Goal: Task Accomplishment & Management: Complete application form

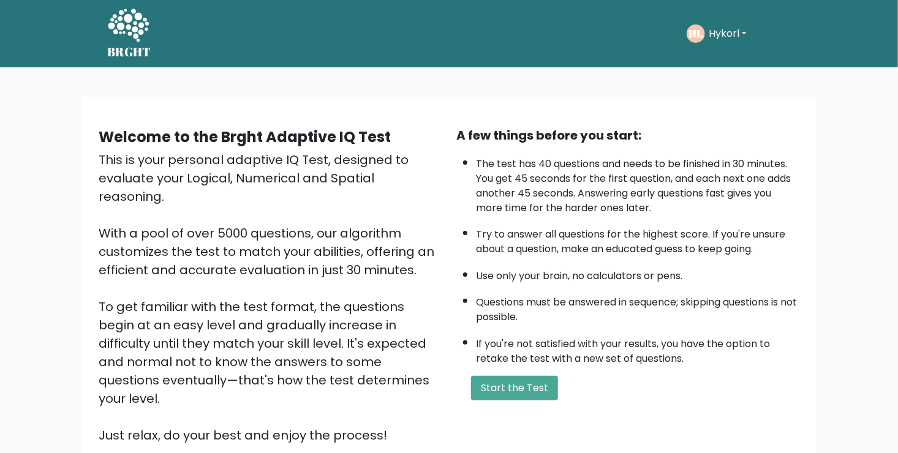
scroll to position [108, 0]
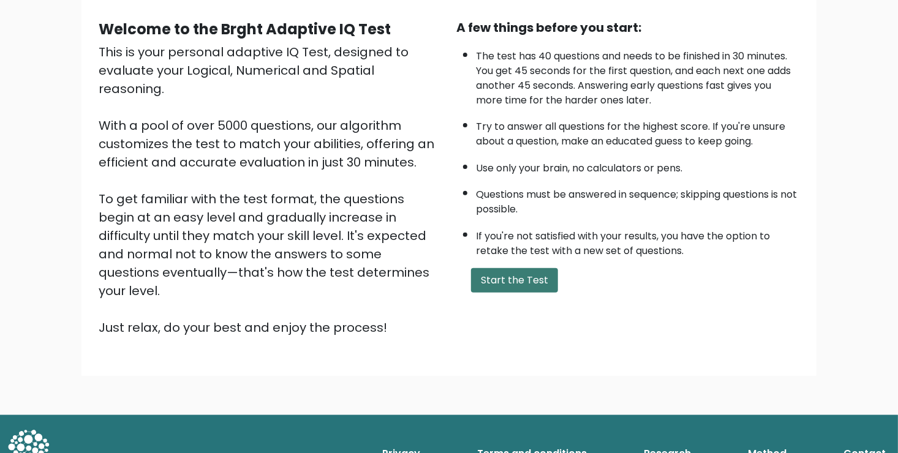
click at [505, 285] on button "Start the Test" at bounding box center [514, 280] width 87 height 24
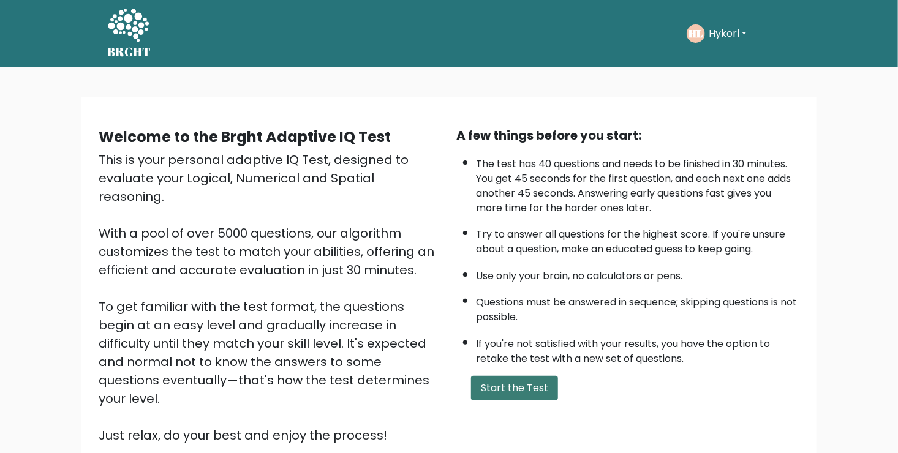
click at [524, 384] on button "Start the Test" at bounding box center [514, 388] width 87 height 24
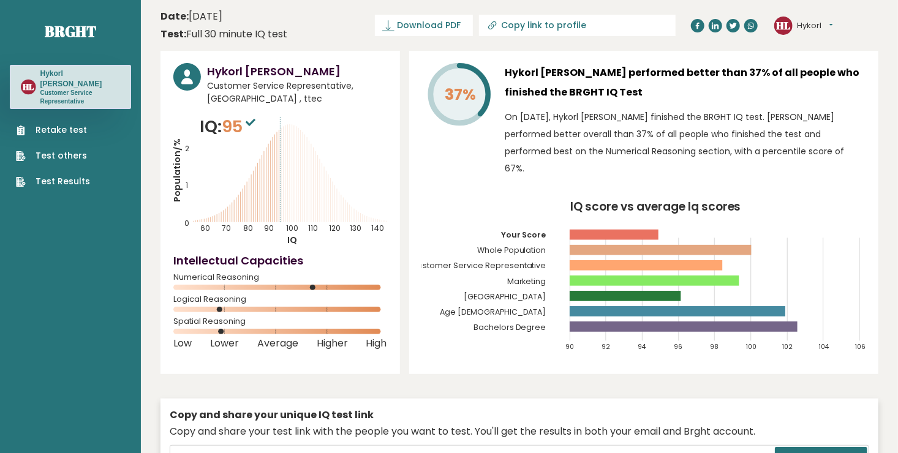
click at [60, 124] on link "Retake test" at bounding box center [53, 130] width 74 height 13
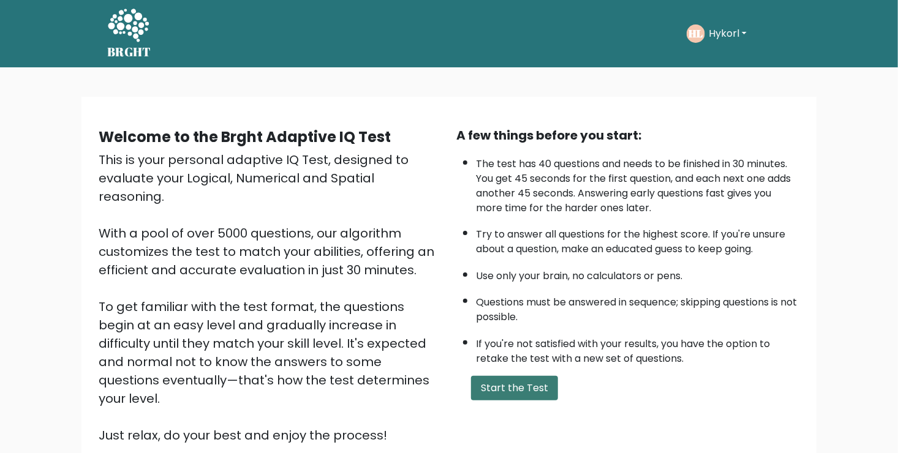
click at [491, 386] on button "Start the Test" at bounding box center [514, 388] width 87 height 24
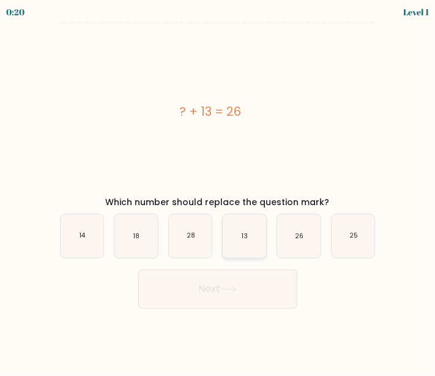
drag, startPoint x: 243, startPoint y: 241, endPoint x: 243, endPoint y: 249, distance: 8.6
click at [243, 241] on text "13" at bounding box center [246, 236] width 6 height 9
click at [219, 191] on input "d. 13" at bounding box center [218, 189] width 1 height 3
radio input "true"
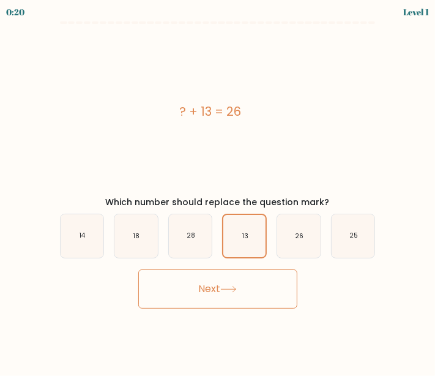
click at [235, 285] on button "Next" at bounding box center [217, 288] width 159 height 39
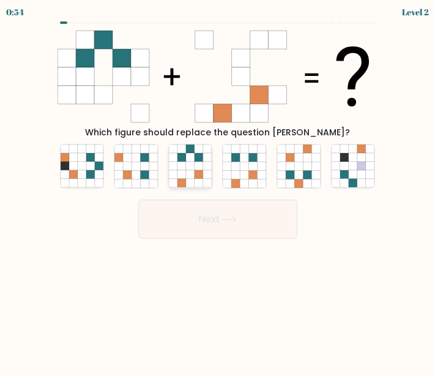
click at [184, 170] on icon at bounding box center [182, 166] width 9 height 9
click at [218, 188] on input "c." at bounding box center [218, 189] width 1 height 3
radio input "true"
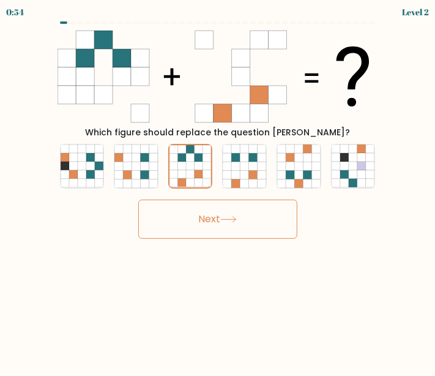
click at [200, 222] on button "Next" at bounding box center [217, 219] width 159 height 39
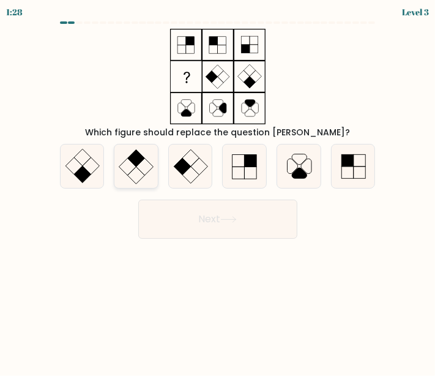
click at [133, 171] on icon at bounding box center [136, 166] width 43 height 43
click at [218, 188] on input "b." at bounding box center [218, 189] width 1 height 3
radio input "true"
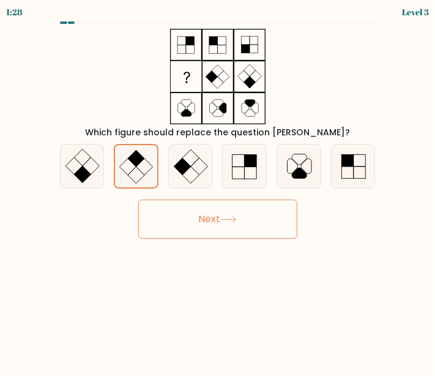
click at [177, 222] on button "Next" at bounding box center [217, 219] width 159 height 39
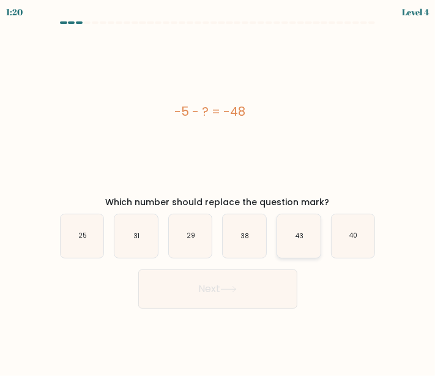
click at [295, 246] on icon "43" at bounding box center [298, 235] width 43 height 43
click at [219, 191] on input "e. 43" at bounding box center [218, 189] width 1 height 3
radio input "true"
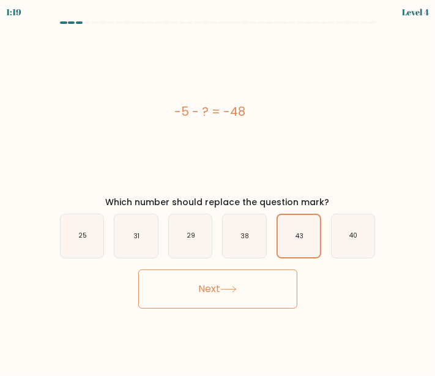
click at [263, 282] on button "Next" at bounding box center [217, 288] width 159 height 39
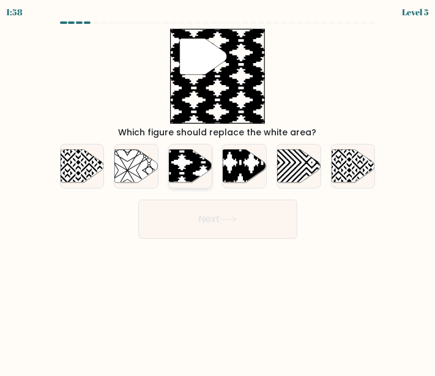
click at [187, 174] on icon at bounding box center [203, 184] width 87 height 87
click at [218, 188] on input "c." at bounding box center [218, 189] width 1 height 3
radio input "true"
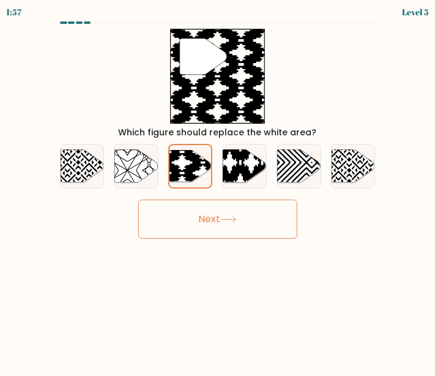
click at [201, 226] on button "Next" at bounding box center [217, 219] width 159 height 39
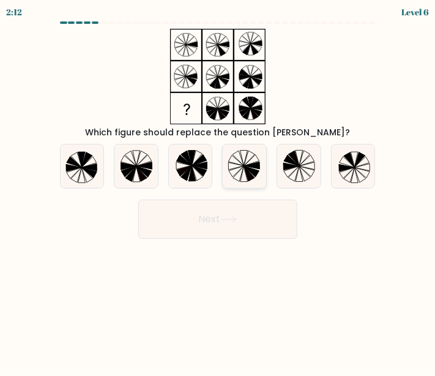
click at [256, 177] on icon at bounding box center [244, 166] width 43 height 43
click at [219, 188] on input "d." at bounding box center [218, 189] width 1 height 3
radio input "true"
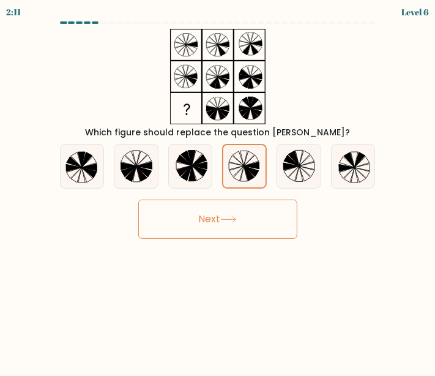
click at [255, 219] on button "Next" at bounding box center [217, 219] width 159 height 39
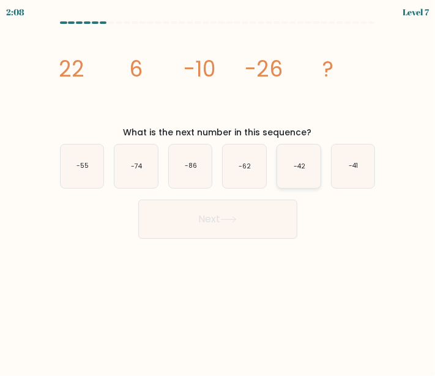
click at [293, 164] on icon "-42" at bounding box center [298, 166] width 43 height 43
click at [219, 188] on input "e. -42" at bounding box center [218, 189] width 1 height 3
radio input "true"
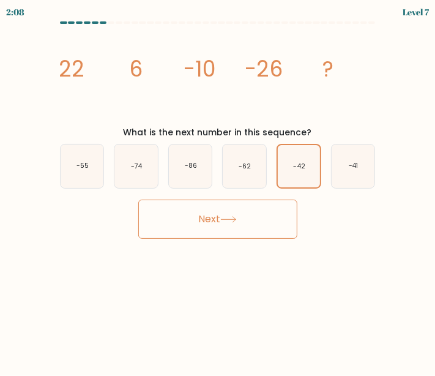
click at [262, 211] on button "Next" at bounding box center [217, 219] width 159 height 39
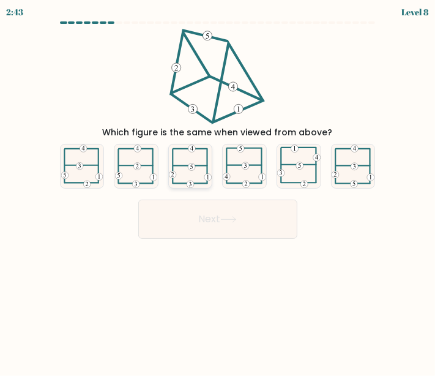
click at [195, 166] on 115 at bounding box center [191, 167] width 7 height 7
click at [218, 188] on input "c." at bounding box center [218, 189] width 1 height 3
radio input "true"
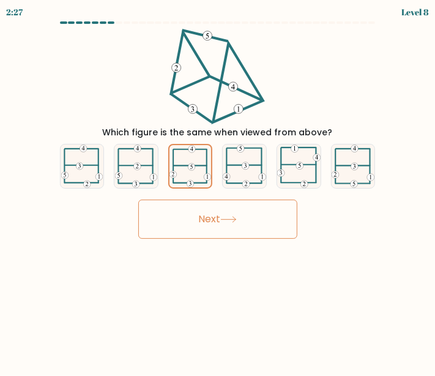
click at [208, 222] on button "Next" at bounding box center [217, 219] width 159 height 39
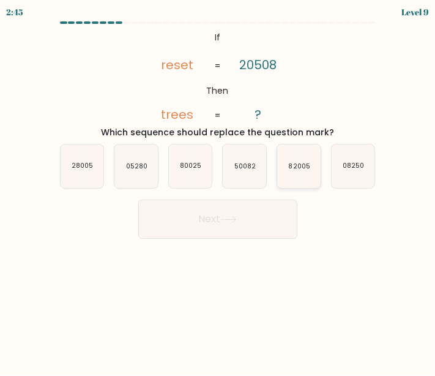
click at [293, 174] on icon "82005" at bounding box center [298, 166] width 43 height 43
click at [219, 188] on input "e. 82005" at bounding box center [218, 189] width 1 height 3
radio input "true"
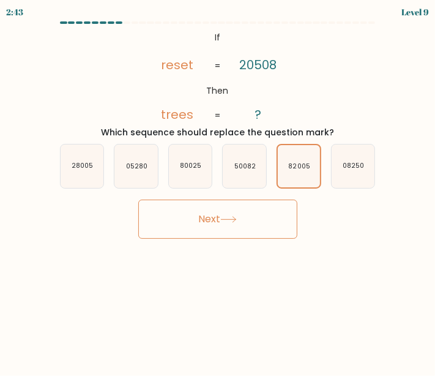
click at [244, 221] on button "Next" at bounding box center [217, 219] width 159 height 39
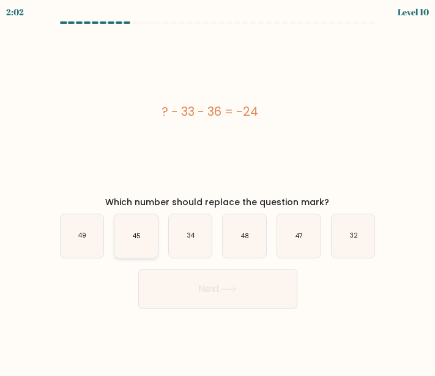
click at [148, 243] on icon "45" at bounding box center [136, 235] width 43 height 43
click at [218, 191] on input "b. 45" at bounding box center [218, 189] width 1 height 3
radio input "true"
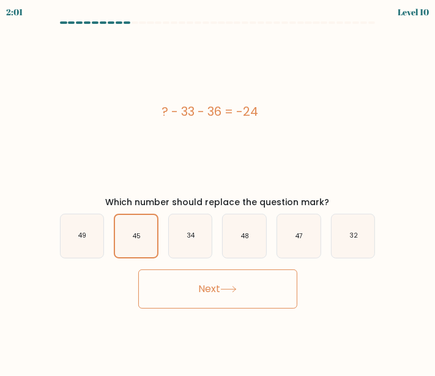
click at [200, 287] on button "Next" at bounding box center [217, 288] width 159 height 39
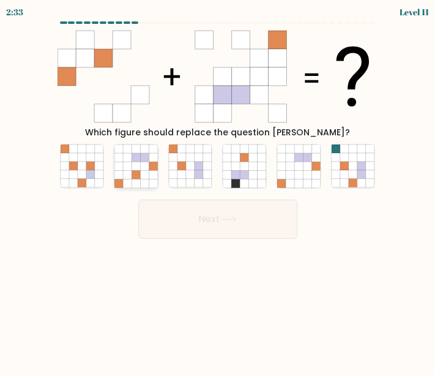
click at [142, 176] on icon at bounding box center [145, 175] width 9 height 9
click at [218, 188] on input "b." at bounding box center [218, 189] width 1 height 3
radio input "true"
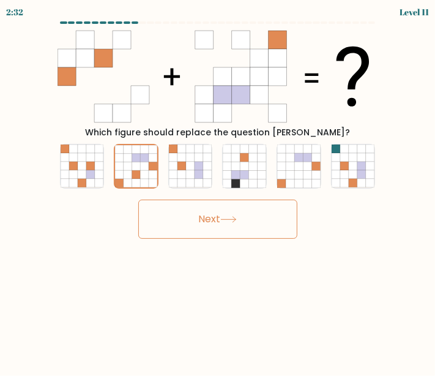
click at [204, 215] on button "Next" at bounding box center [217, 219] width 159 height 39
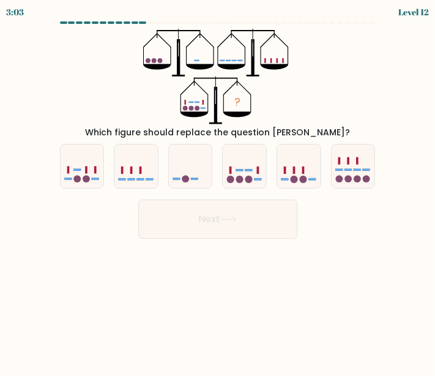
click at [133, 311] on body "3:03 Level 12" at bounding box center [217, 188] width 435 height 376
click at [346, 172] on icon at bounding box center [353, 166] width 43 height 36
click at [219, 188] on input "f." at bounding box center [218, 189] width 1 height 3
radio input "true"
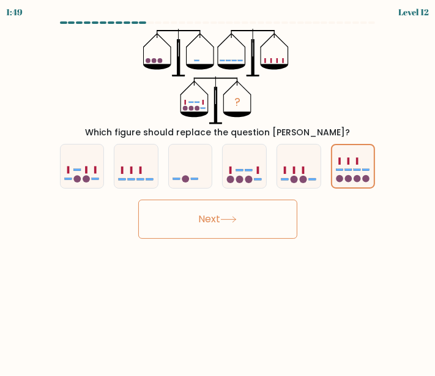
click at [246, 226] on button "Next" at bounding box center [217, 219] width 159 height 39
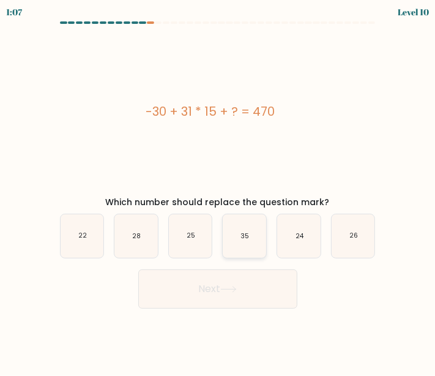
click at [238, 241] on icon "35" at bounding box center [244, 235] width 43 height 43
click at [219, 191] on input "d. 35" at bounding box center [218, 189] width 1 height 3
radio input "true"
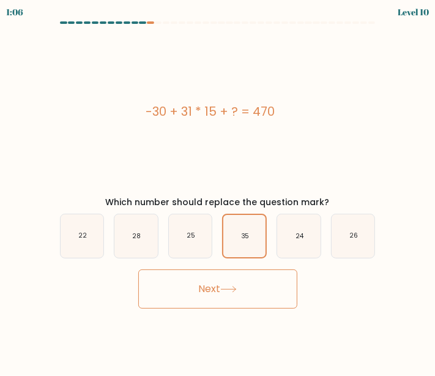
click at [255, 297] on button "Next" at bounding box center [217, 288] width 159 height 39
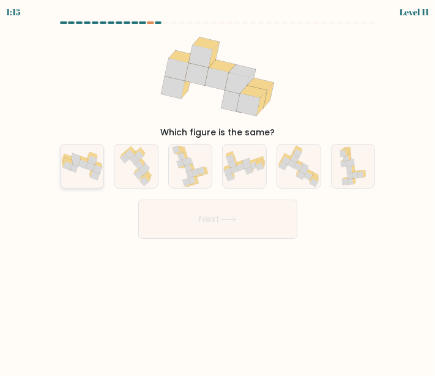
click at [91, 172] on icon at bounding box center [90, 173] width 3 height 10
click at [218, 188] on input "a." at bounding box center [218, 189] width 1 height 3
radio input "true"
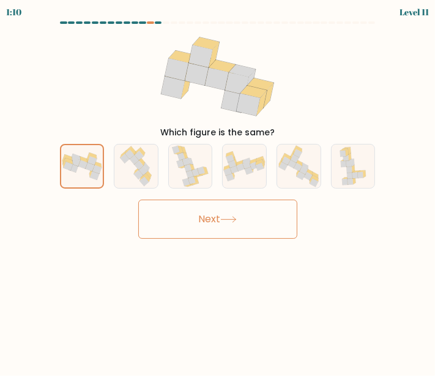
click at [267, 224] on button "Next" at bounding box center [217, 219] width 159 height 39
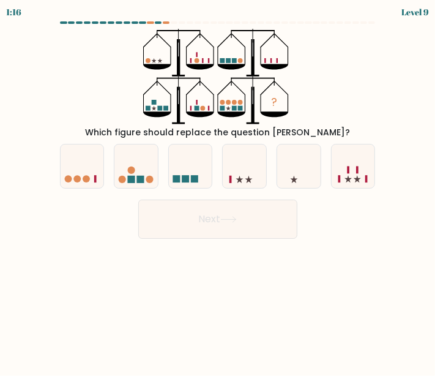
click at [275, 176] on div "e." at bounding box center [299, 166] width 55 height 45
click at [254, 178] on icon at bounding box center [244, 166] width 43 height 36
click at [219, 188] on input "d." at bounding box center [218, 189] width 1 height 3
radio input "true"
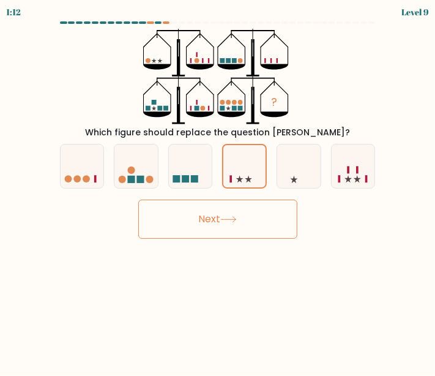
click at [254, 217] on button "Next" at bounding box center [217, 219] width 159 height 39
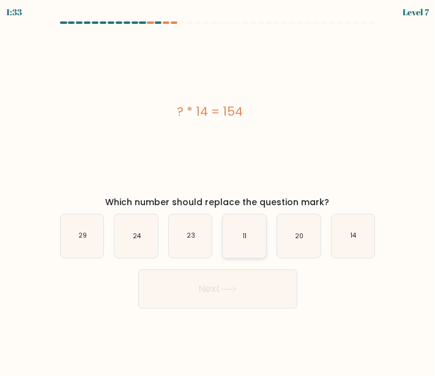
click at [256, 237] on icon "11" at bounding box center [244, 235] width 43 height 43
click at [219, 191] on input "d. 11" at bounding box center [218, 189] width 1 height 3
radio input "true"
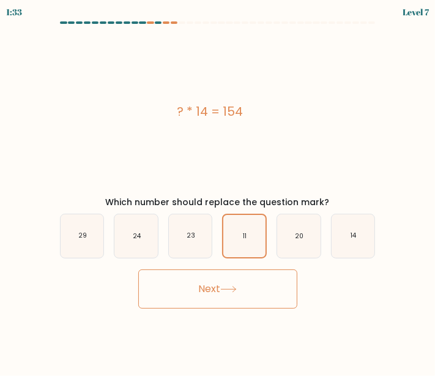
drag, startPoint x: 241, startPoint y: 290, endPoint x: 253, endPoint y: 290, distance: 12.2
click at [241, 291] on button "Next" at bounding box center [217, 288] width 159 height 39
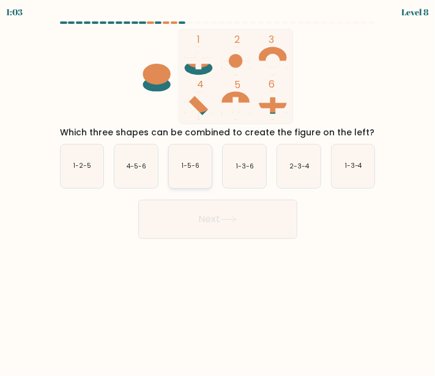
click at [198, 162] on text "1-5-6" at bounding box center [191, 166] width 18 height 9
click at [218, 188] on input "c. 1-5-6" at bounding box center [218, 189] width 1 height 3
radio input "true"
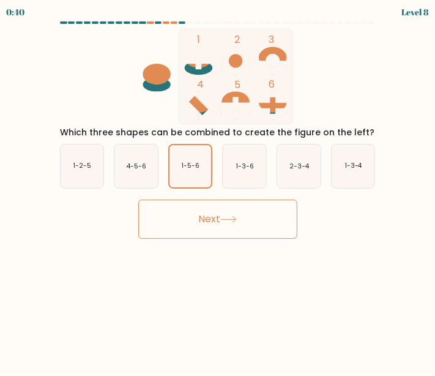
click at [254, 225] on button "Next" at bounding box center [217, 219] width 159 height 39
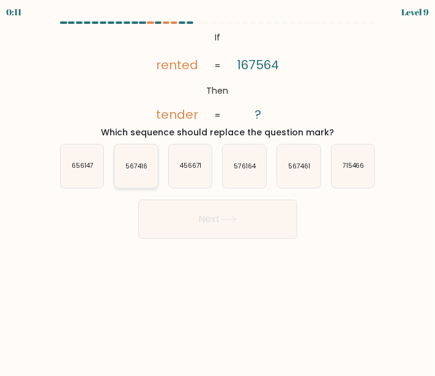
click at [145, 170] on text "567416" at bounding box center [137, 166] width 22 height 9
click at [218, 188] on input "b. 567416" at bounding box center [218, 189] width 1 height 3
radio input "true"
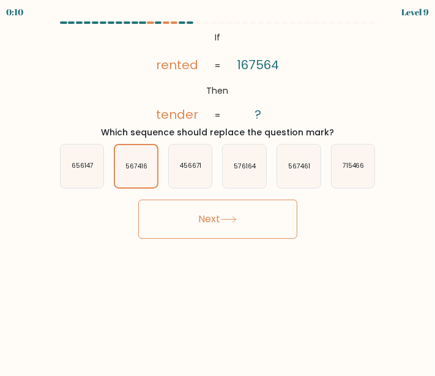
click at [209, 228] on button "Next" at bounding box center [217, 219] width 159 height 39
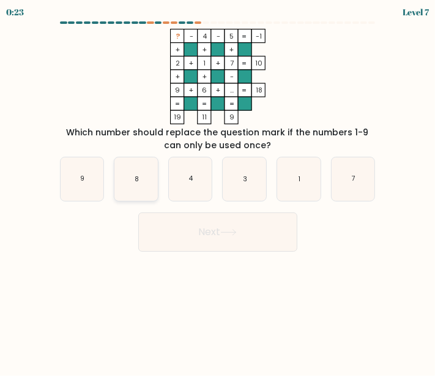
click at [146, 184] on icon "8" at bounding box center [136, 178] width 43 height 43
click at [218, 188] on input "b. 8" at bounding box center [218, 189] width 1 height 3
radio input "true"
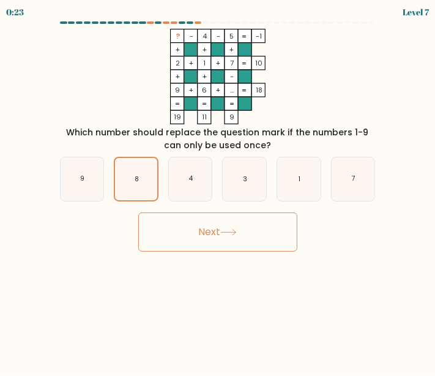
drag, startPoint x: 179, startPoint y: 235, endPoint x: 229, endPoint y: 243, distance: 50.3
click at [179, 235] on button "Next" at bounding box center [217, 232] width 159 height 39
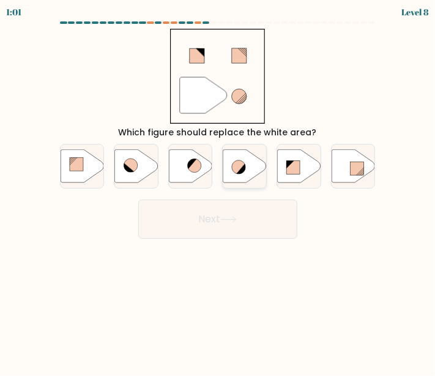
click at [252, 177] on icon at bounding box center [245, 165] width 43 height 33
click at [219, 188] on input "d." at bounding box center [218, 189] width 1 height 3
radio input "true"
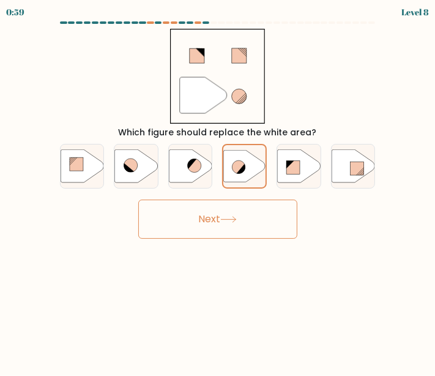
click at [246, 221] on button "Next" at bounding box center [217, 219] width 159 height 39
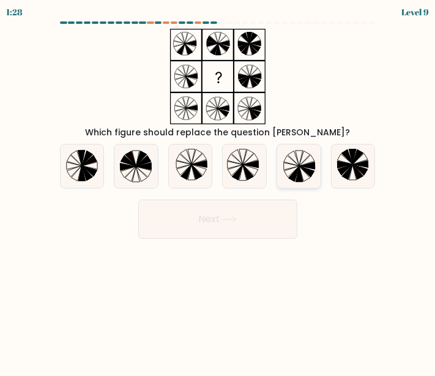
click at [295, 176] on icon at bounding box center [293, 174] width 10 height 15
click at [219, 188] on input "e." at bounding box center [218, 189] width 1 height 3
radio input "true"
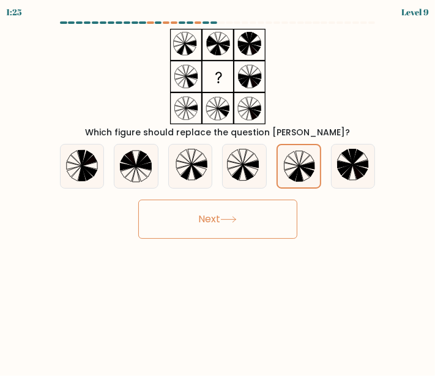
click at [258, 226] on button "Next" at bounding box center [217, 219] width 159 height 39
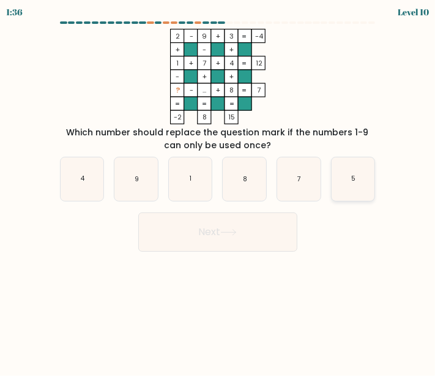
click at [351, 182] on icon "5" at bounding box center [353, 178] width 43 height 43
click at [219, 188] on input "f. 5" at bounding box center [218, 189] width 1 height 3
radio input "true"
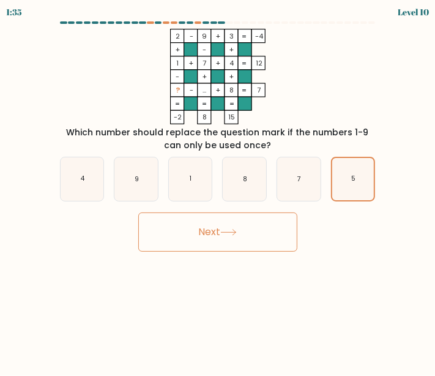
click at [235, 229] on icon at bounding box center [228, 232] width 17 height 7
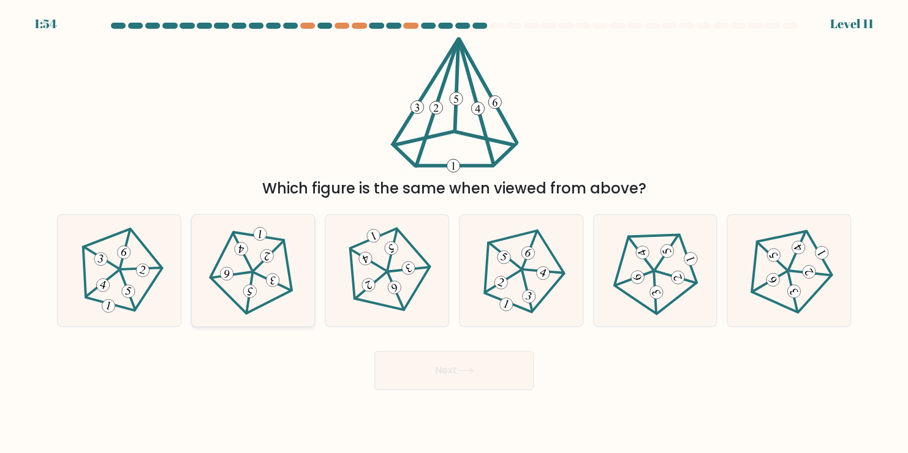
click at [254, 271] on 626 at bounding box center [269, 255] width 30 height 37
click at [454, 233] on input "b." at bounding box center [454, 230] width 1 height 6
radio input "true"
click at [437, 367] on button "Next" at bounding box center [453, 370] width 159 height 39
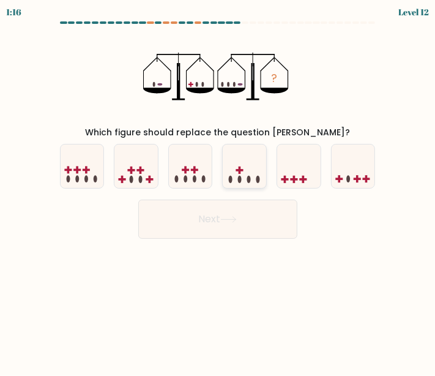
click at [252, 175] on icon at bounding box center [244, 166] width 43 height 36
click at [219, 188] on input "d." at bounding box center [218, 189] width 1 height 3
radio input "true"
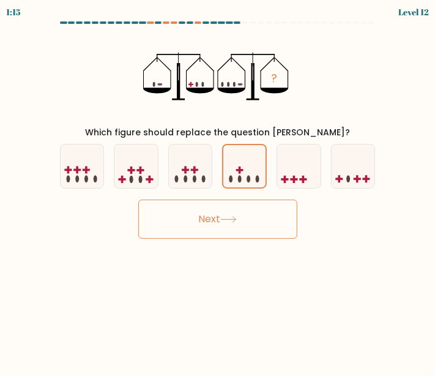
click at [252, 215] on button "Next" at bounding box center [217, 219] width 159 height 39
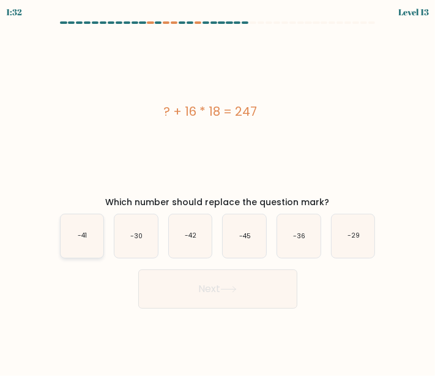
click at [95, 239] on icon "-41" at bounding box center [82, 235] width 43 height 43
click at [218, 191] on input "a. -41" at bounding box center [218, 189] width 1 height 3
radio input "true"
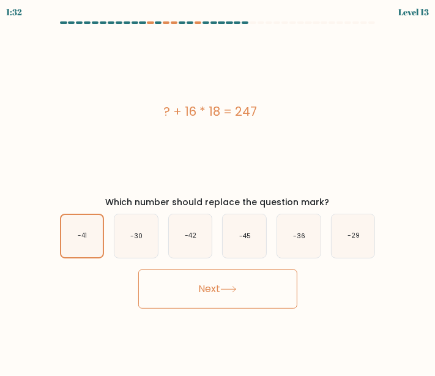
click at [195, 292] on button "Next" at bounding box center [217, 288] width 159 height 39
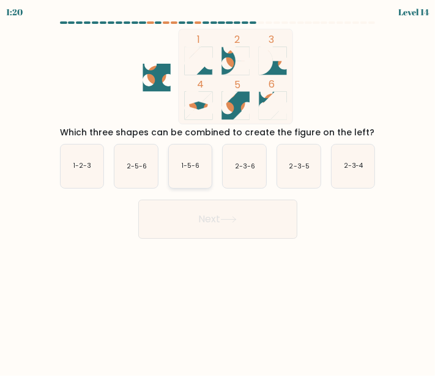
click at [197, 181] on icon "1-5-6" at bounding box center [190, 166] width 43 height 43
click at [218, 188] on input "c. 1-5-6" at bounding box center [218, 189] width 1 height 3
radio input "true"
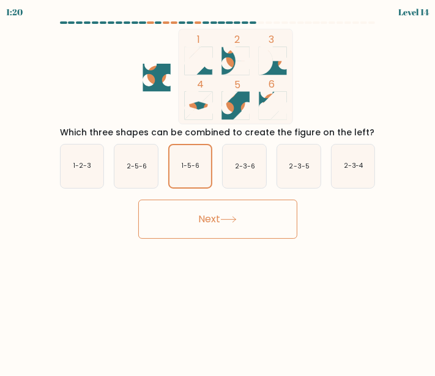
click at [218, 211] on button "Next" at bounding box center [217, 219] width 159 height 39
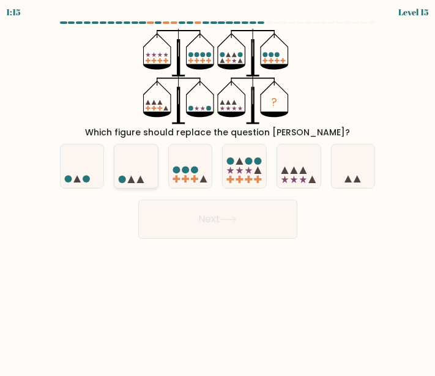
click at [121, 171] on icon at bounding box center [136, 166] width 43 height 36
click at [218, 188] on input "b." at bounding box center [218, 189] width 1 height 3
radio input "true"
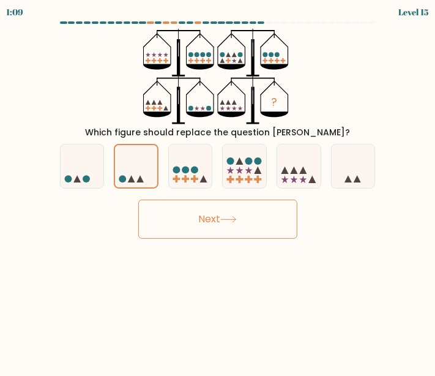
click at [244, 233] on button "Next" at bounding box center [217, 219] width 159 height 39
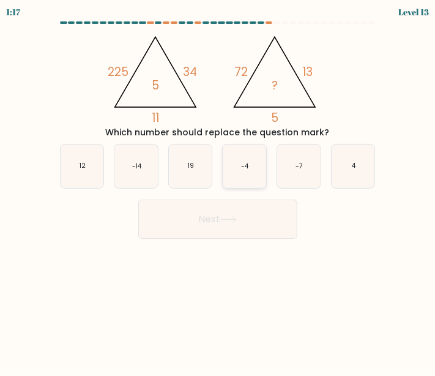
click at [261, 174] on icon "-4" at bounding box center [244, 166] width 43 height 43
click at [219, 188] on input "d. -4" at bounding box center [218, 189] width 1 height 3
radio input "true"
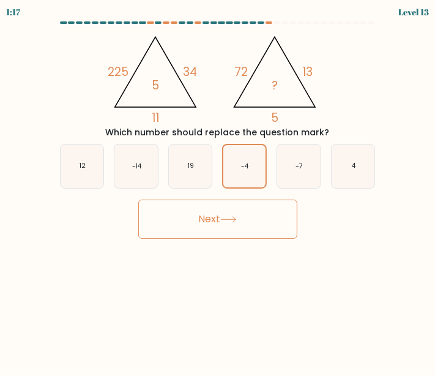
click at [243, 219] on button "Next" at bounding box center [217, 219] width 159 height 39
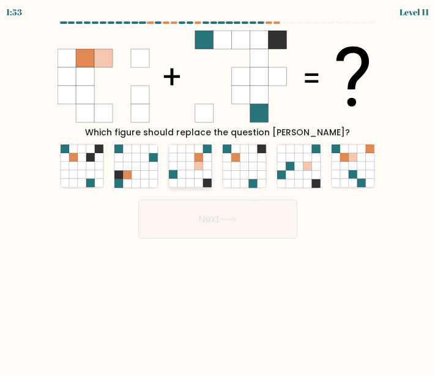
click at [200, 166] on icon at bounding box center [199, 166] width 9 height 9
click at [218, 188] on input "c." at bounding box center [218, 189] width 1 height 3
radio input "true"
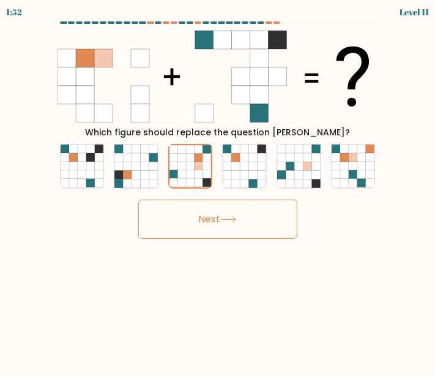
click at [226, 227] on button "Next" at bounding box center [217, 219] width 159 height 39
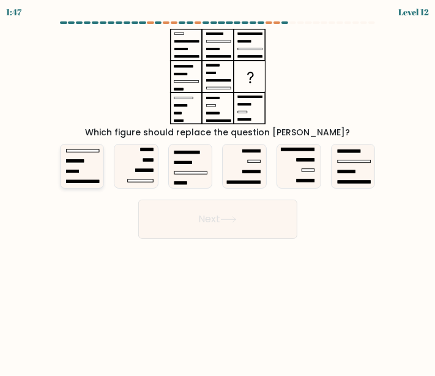
click at [89, 160] on icon at bounding box center [82, 166] width 43 height 43
click at [218, 188] on input "a." at bounding box center [218, 189] width 1 height 3
radio input "true"
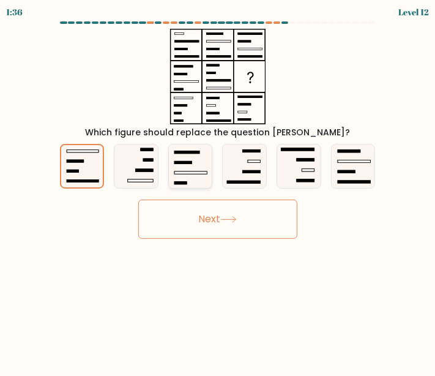
click at [203, 179] on icon at bounding box center [190, 166] width 43 height 43
click at [218, 188] on input "c." at bounding box center [218, 189] width 1 height 3
radio input "true"
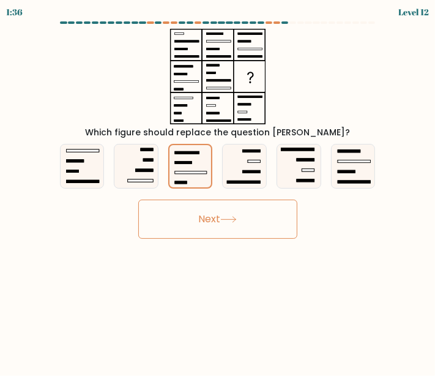
click at [227, 222] on icon at bounding box center [228, 219] width 17 height 7
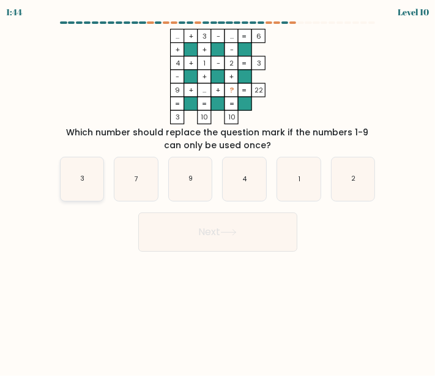
click at [88, 172] on icon "3" at bounding box center [82, 178] width 43 height 43
click at [218, 188] on input "a. 3" at bounding box center [218, 189] width 1 height 3
radio input "true"
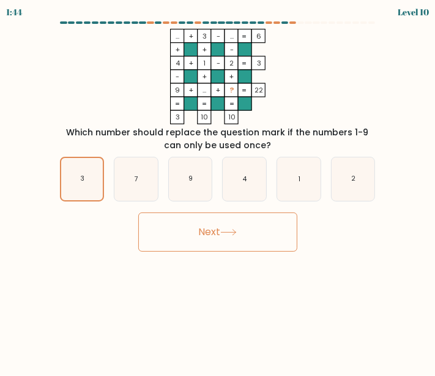
click at [228, 224] on button "Next" at bounding box center [217, 232] width 159 height 39
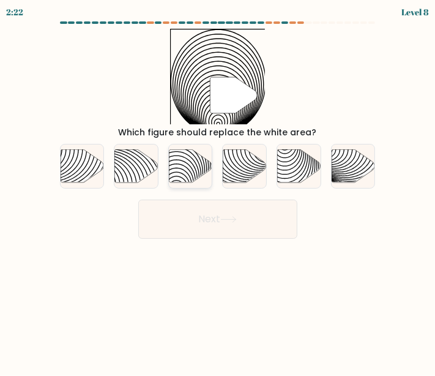
click at [199, 171] on icon at bounding box center [176, 149] width 87 height 87
click at [218, 188] on input "c." at bounding box center [218, 189] width 1 height 3
radio input "true"
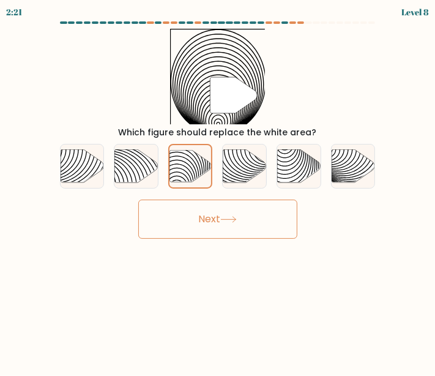
click at [208, 221] on button "Next" at bounding box center [217, 219] width 159 height 39
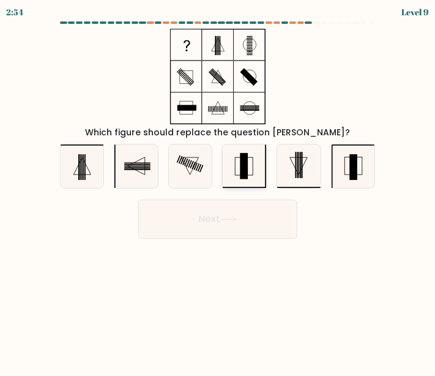
click at [249, 173] on icon at bounding box center [244, 166] width 43 height 43
click at [219, 188] on input "d." at bounding box center [218, 189] width 1 height 3
radio input "true"
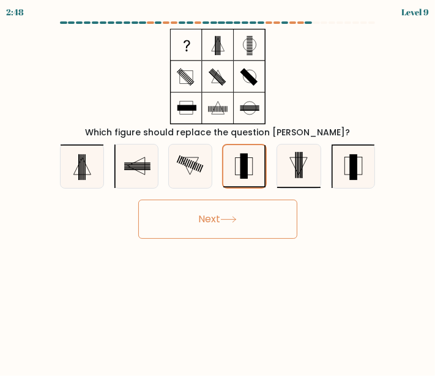
click at [255, 221] on button "Next" at bounding box center [217, 219] width 159 height 39
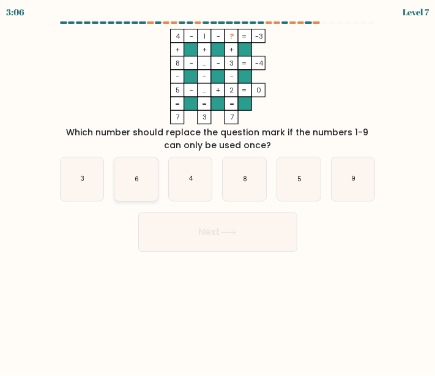
click at [141, 183] on icon "6" at bounding box center [136, 178] width 43 height 43
click at [218, 188] on input "b. 6" at bounding box center [218, 189] width 1 height 3
radio input "true"
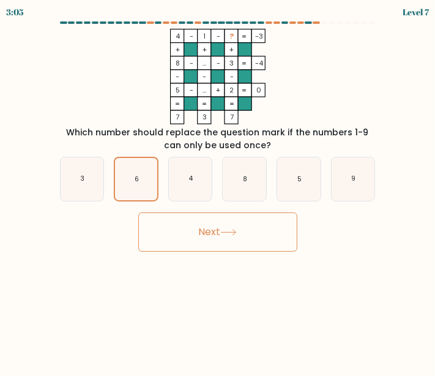
click at [209, 235] on button "Next" at bounding box center [217, 232] width 159 height 39
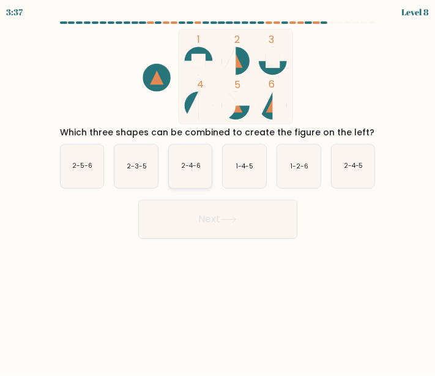
click at [187, 173] on icon "2-4-6" at bounding box center [190, 166] width 43 height 43
click at [218, 188] on input "c. 2-4-6" at bounding box center [218, 189] width 1 height 3
radio input "true"
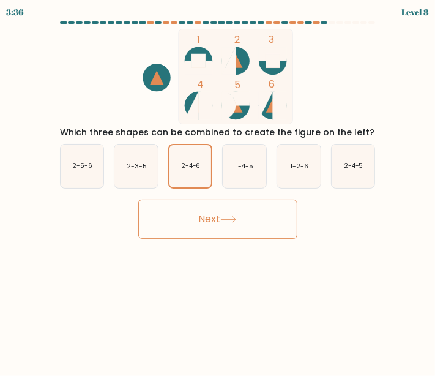
click at [217, 213] on button "Next" at bounding box center [217, 219] width 159 height 39
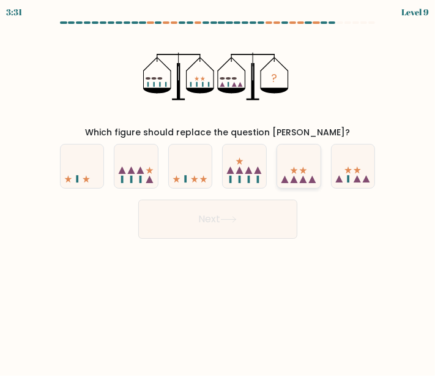
click at [290, 176] on icon at bounding box center [298, 166] width 43 height 36
click at [219, 188] on input "e." at bounding box center [218, 189] width 1 height 3
radio input "true"
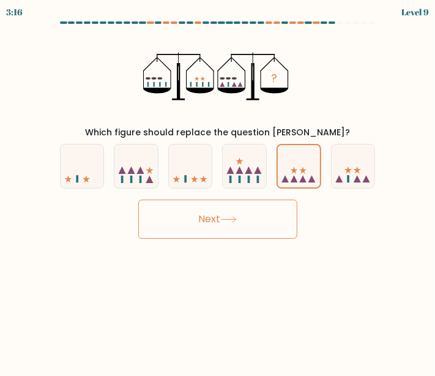
click at [258, 224] on button "Next" at bounding box center [217, 219] width 159 height 39
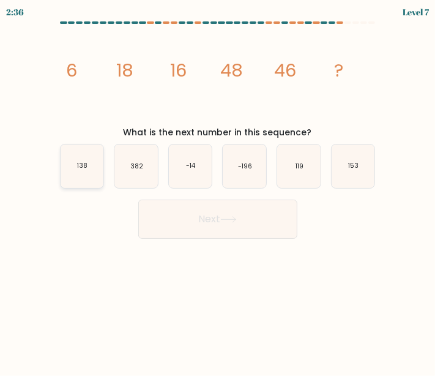
click at [85, 175] on icon "138" at bounding box center [82, 166] width 43 height 43
click at [218, 188] on input "a. 138" at bounding box center [218, 189] width 1 height 3
radio input "true"
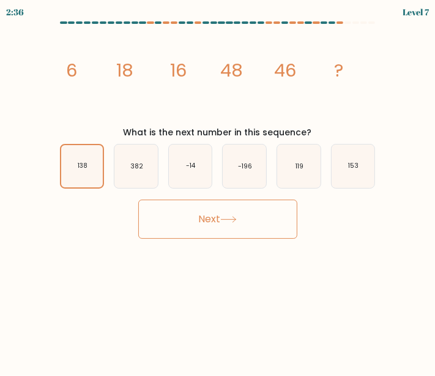
click at [184, 220] on button "Next" at bounding box center [217, 219] width 159 height 39
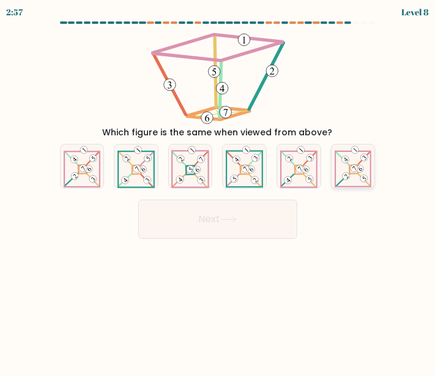
click at [356, 177] on icon at bounding box center [353, 166] width 37 height 43
click at [219, 188] on input "f." at bounding box center [218, 189] width 1 height 3
radio input "true"
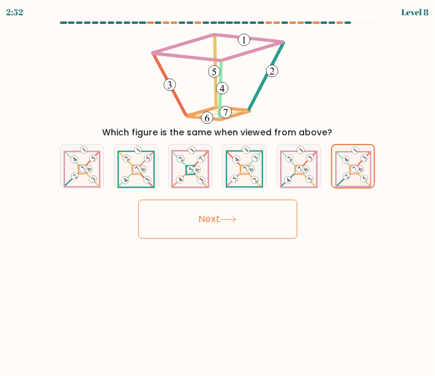
click at [233, 213] on button "Next" at bounding box center [217, 219] width 159 height 39
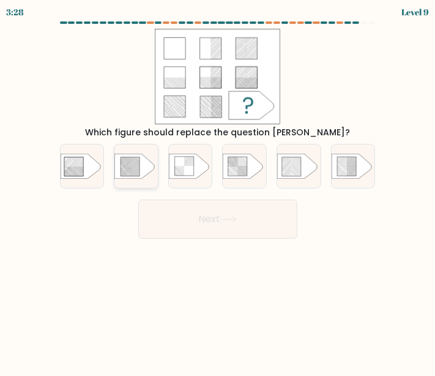
click at [155, 176] on rect at bounding box center [141, 163] width 171 height 166
click at [218, 188] on input "b." at bounding box center [218, 189] width 1 height 3
radio input "true"
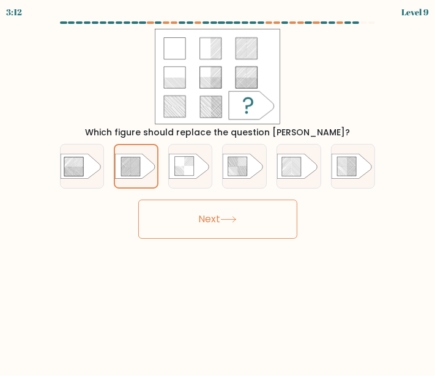
click at [198, 216] on button "Next" at bounding box center [217, 219] width 159 height 39
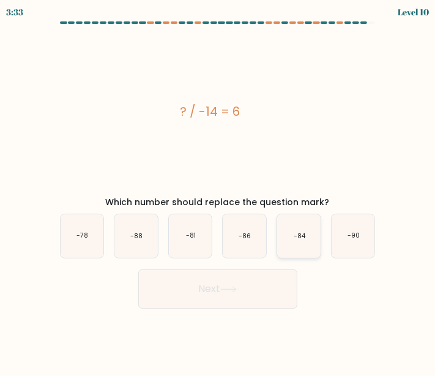
click at [300, 236] on text "-84" at bounding box center [300, 236] width 12 height 9
click at [219, 191] on input "e. -84" at bounding box center [218, 189] width 1 height 3
radio input "true"
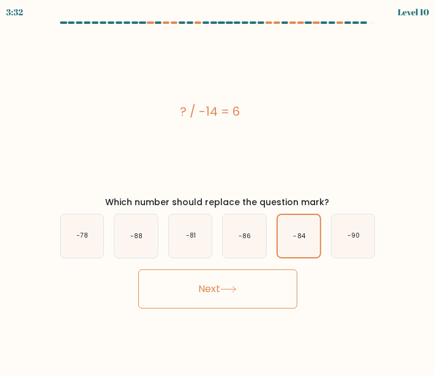
click at [252, 290] on button "Next" at bounding box center [217, 288] width 159 height 39
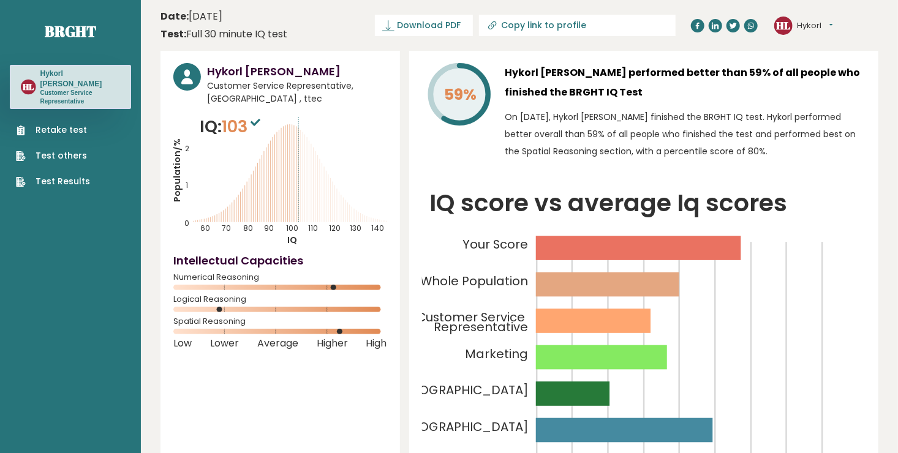
click at [426, 27] on input "Copy link to profile" at bounding box center [584, 25] width 167 height 10
type input "https://brght.org/profile/hykorl-lacap/?utm_source=share&utm_medium=copy&utm_ca…"
drag, startPoint x: 571, startPoint y: 27, endPoint x: 533, endPoint y: 27, distance: 38.6
click at [426, 27] on input "https://brght.org/profile/hykorl-lacap/?utm_source=share&utm_medium=copy&utm_ca…" at bounding box center [541, 25] width 167 height 10
click at [417, 25] on span "Download PDF" at bounding box center [385, 25] width 64 height 13
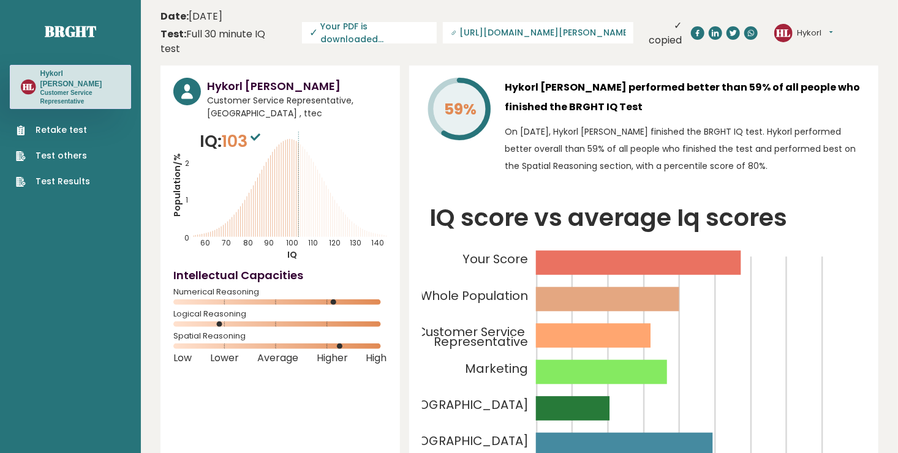
click at [426, 27] on link "https://brght.org/profile/hykorl-lacap/?utm_source=share&utm_medium=copy&utm_ca…" at bounding box center [538, 32] width 190 height 21
click at [268, 358] on div "Hykorl Lacap Customer Service Representative, Philippines , ttec IQ: 103 Popula…" at bounding box center [279, 306] width 239 height 481
